Goal: Find specific page/section: Find specific page/section

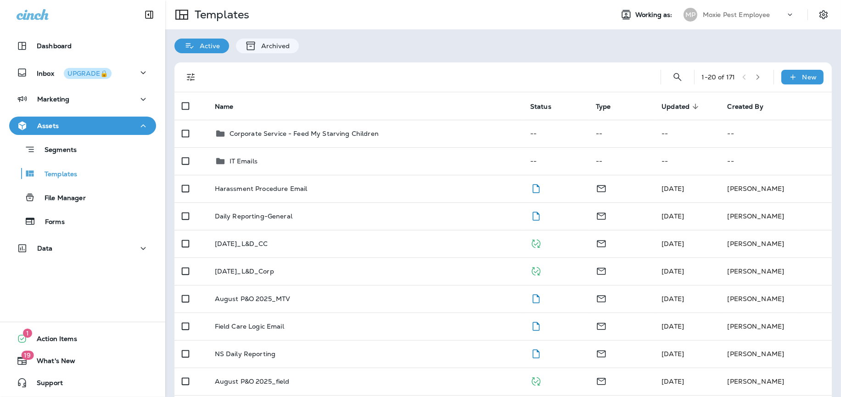
click at [783, 14] on div "Moxie Pest Employee" at bounding box center [744, 15] width 83 height 14
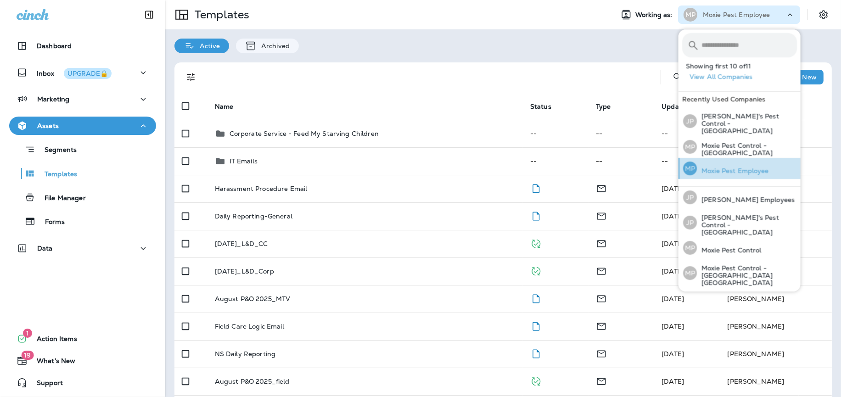
click at [745, 167] on p "Moxie Pest Employee" at bounding box center [733, 170] width 72 height 7
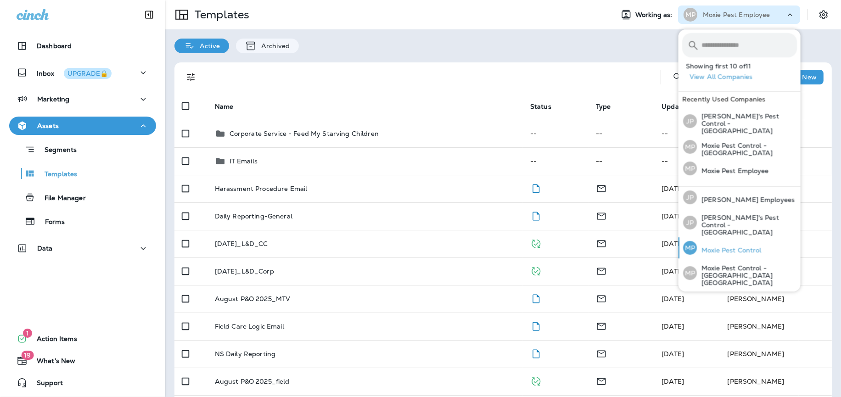
click at [723, 246] on p "Moxie Pest Control" at bounding box center [729, 249] width 65 height 7
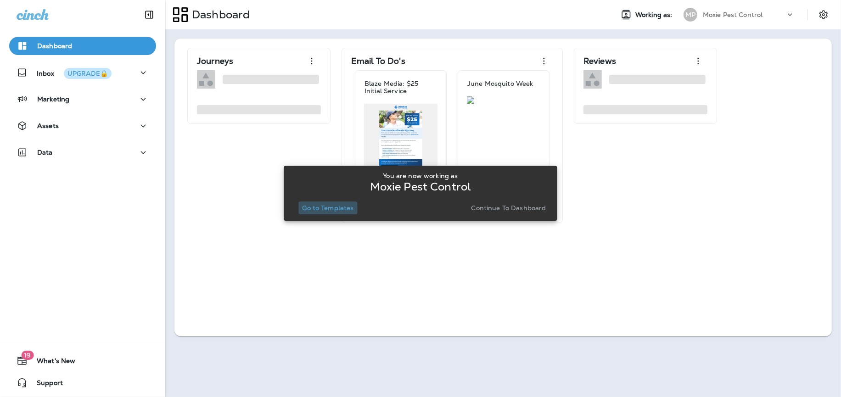
click at [327, 211] on p "Go to Templates" at bounding box center [327, 207] width 51 height 7
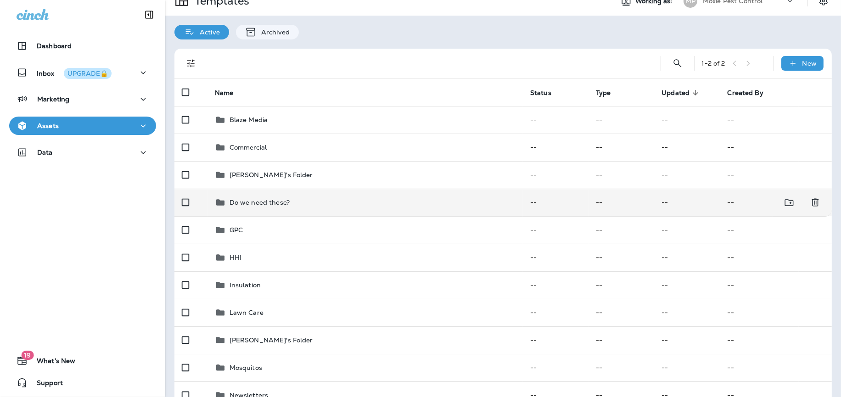
scroll to position [36, 0]
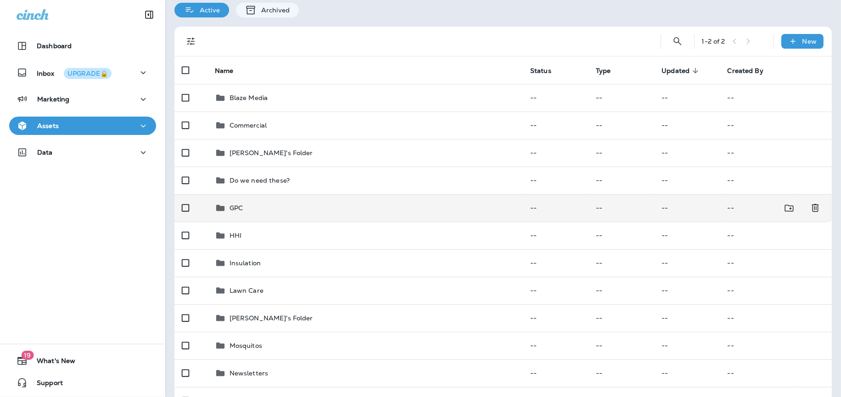
click at [238, 209] on p "GPC" at bounding box center [235, 207] width 13 height 7
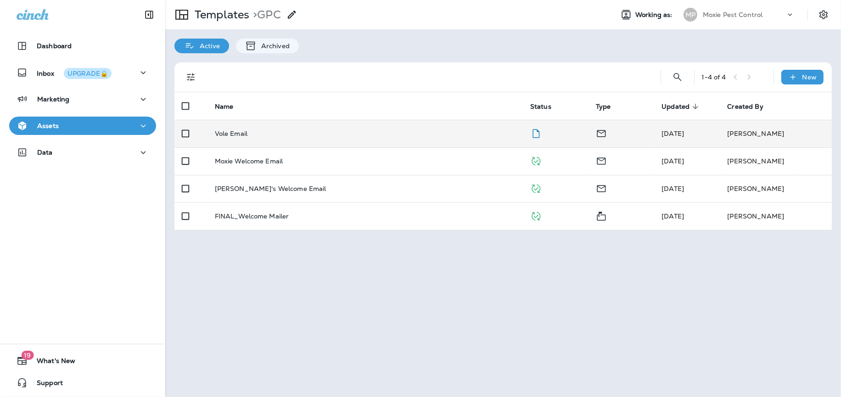
click at [239, 135] on p "Vole Email" at bounding box center [231, 133] width 33 height 7
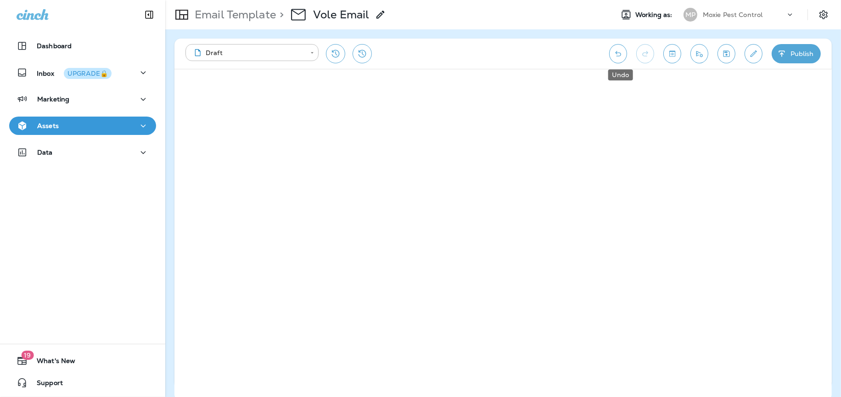
drag, startPoint x: 622, startPoint y: 53, endPoint x: 621, endPoint y: 58, distance: 5.1
click at [621, 53] on icon "Undo" at bounding box center [618, 54] width 6 height 6
